Goal: Task Accomplishment & Management: Complete application form

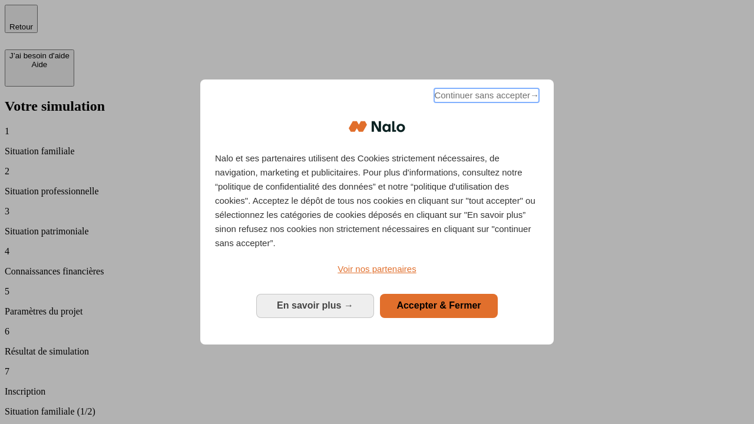
click at [486, 97] on span "Continuer sans accepter →" at bounding box center [486, 95] width 105 height 14
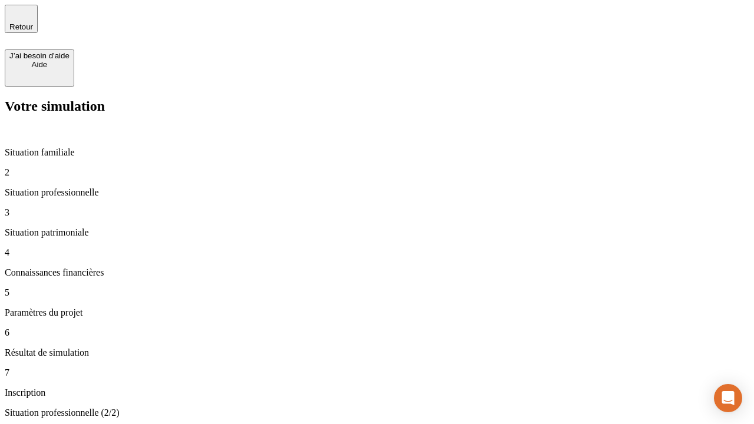
type input "30 000"
type input "40 000"
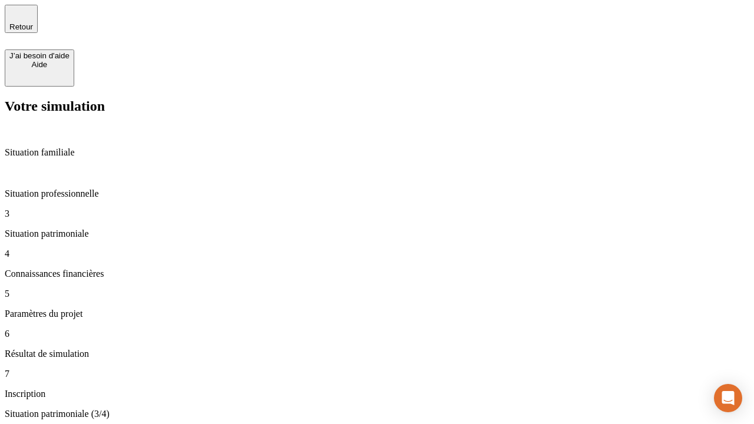
type input "1 100"
type input "20"
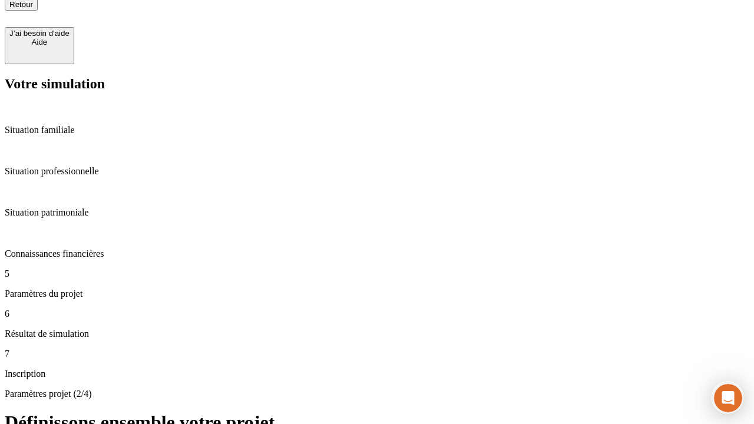
type input "40"
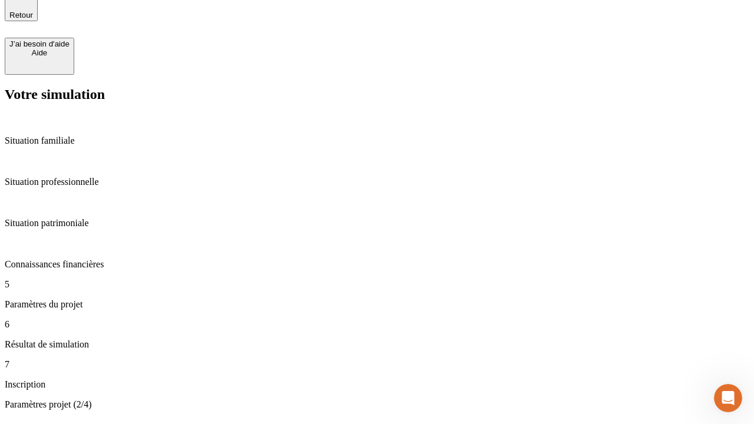
type input "62"
type input "50 000"
type input "640"
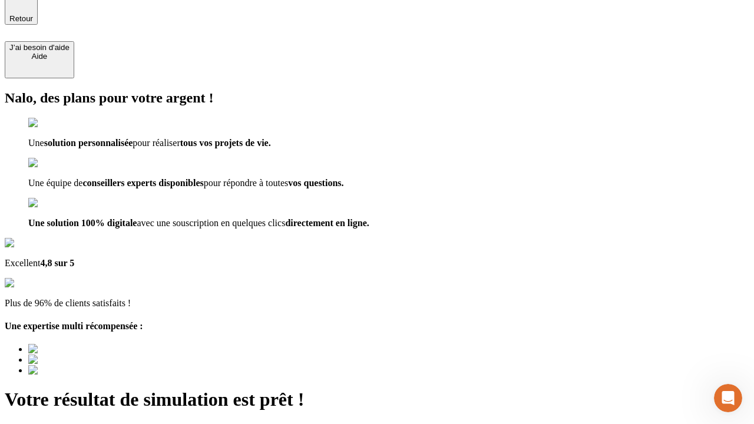
type input "[EMAIL_ADDRESS][DOMAIN_NAME]"
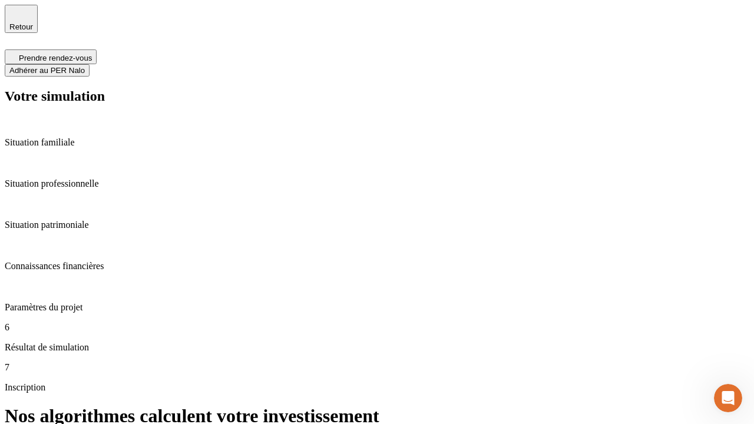
scroll to position [5, 0]
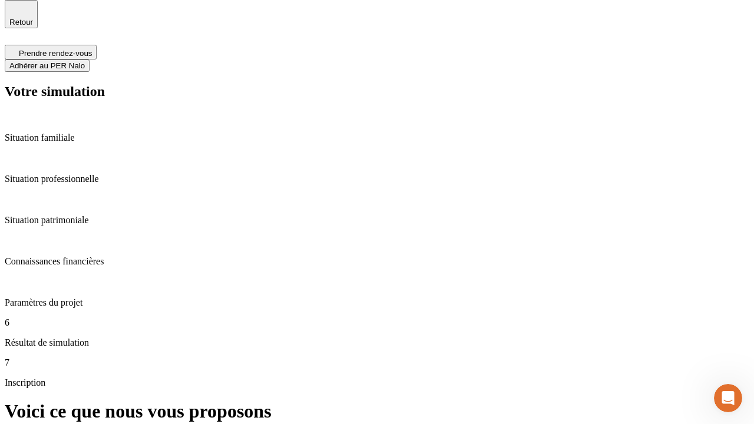
click at [85, 61] on span "Adhérer au PER Nalo" at bounding box center [46, 65] width 75 height 9
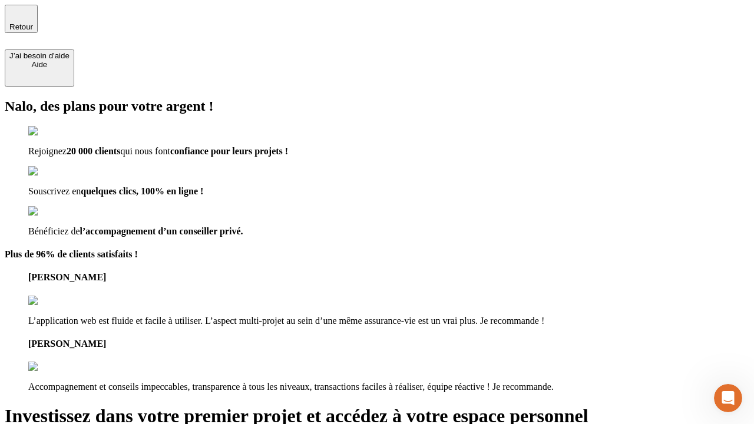
type input "abc"
